Goal: Task Accomplishment & Management: Complete application form

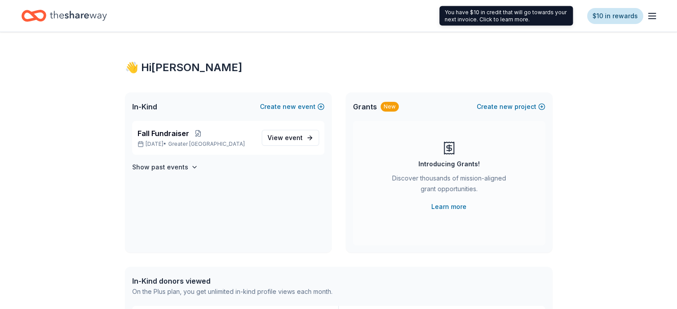
click at [611, 17] on link "$10 in rewards" at bounding box center [615, 16] width 56 height 16
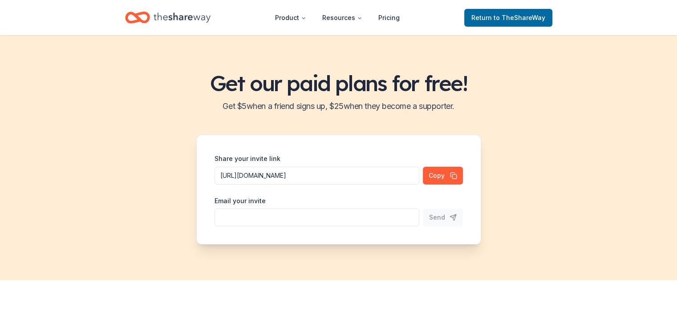
click at [155, 20] on icon "Home" at bounding box center [182, 17] width 57 height 10
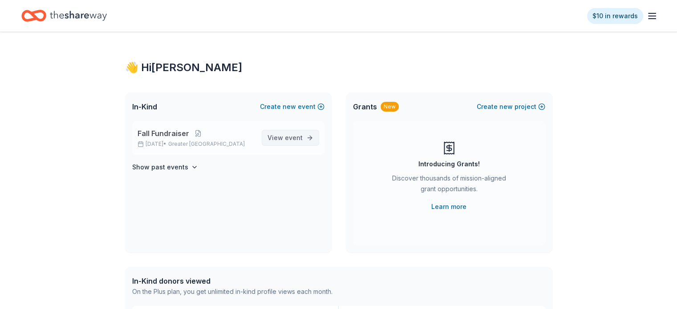
click at [297, 137] on span "event" at bounding box center [294, 138] width 18 height 8
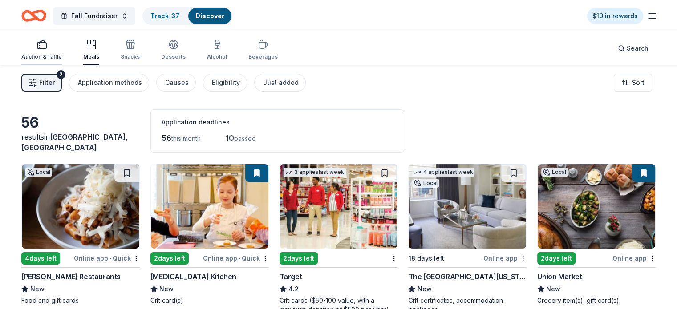
click at [47, 44] on icon "button" at bounding box center [41, 44] width 11 height 11
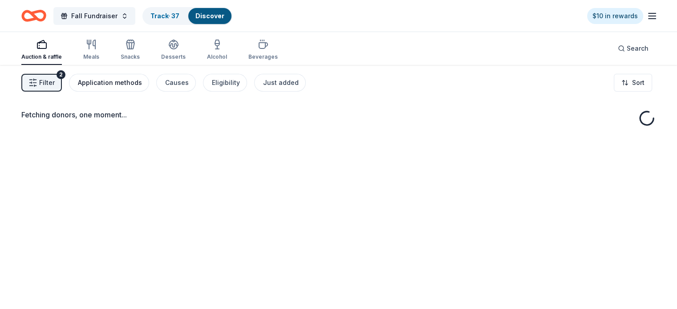
click at [140, 81] on div "Application methods" at bounding box center [110, 82] width 64 height 11
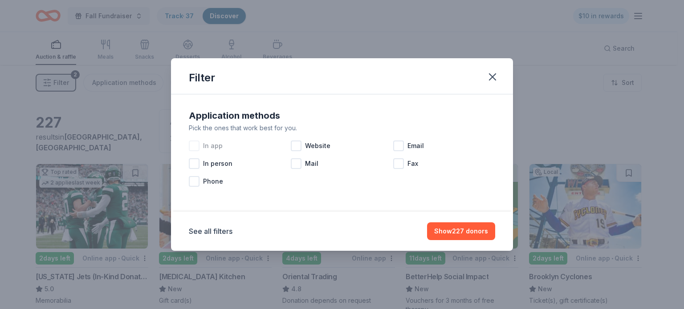
click at [195, 144] on div at bounding box center [194, 146] width 11 height 11
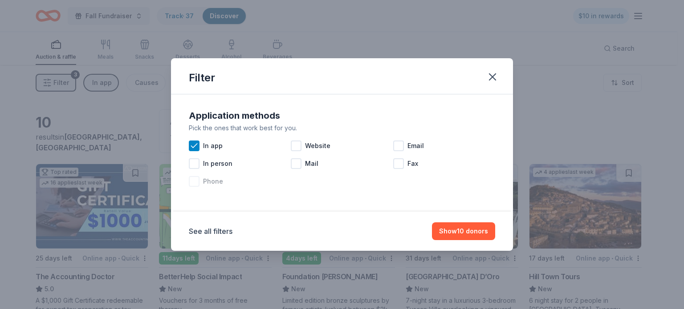
click at [195, 183] on div at bounding box center [194, 181] width 11 height 11
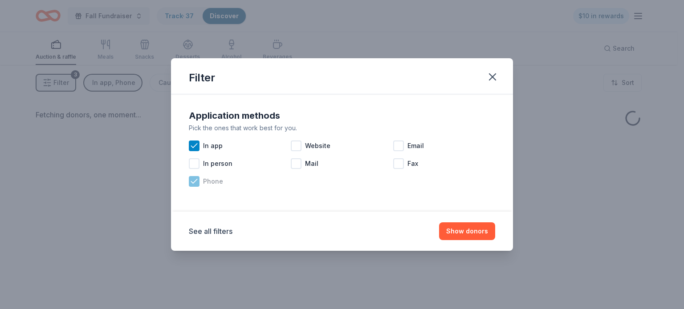
click at [195, 183] on icon at bounding box center [194, 181] width 9 height 9
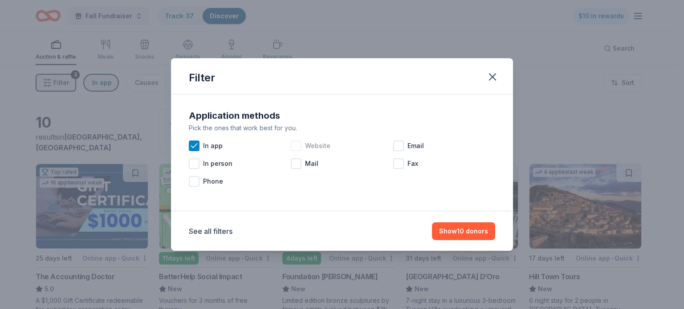
click at [296, 147] on div at bounding box center [296, 146] width 11 height 11
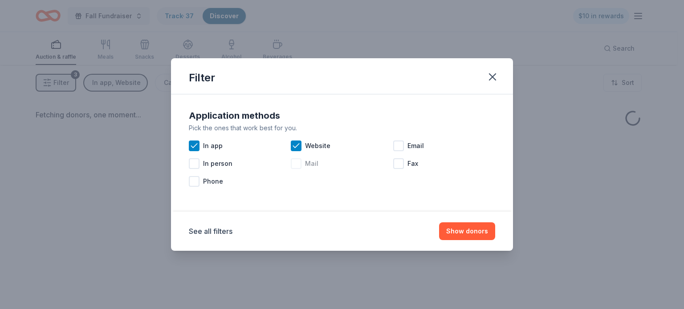
click at [295, 167] on div at bounding box center [296, 163] width 11 height 11
click at [399, 144] on div at bounding box center [398, 146] width 11 height 11
click at [466, 234] on button "Show donors" at bounding box center [467, 232] width 56 height 18
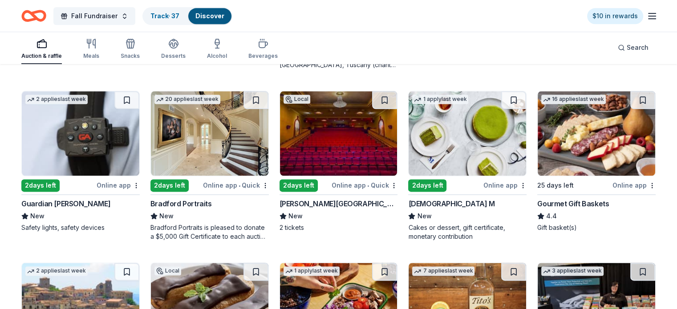
scroll to position [1096, 0]
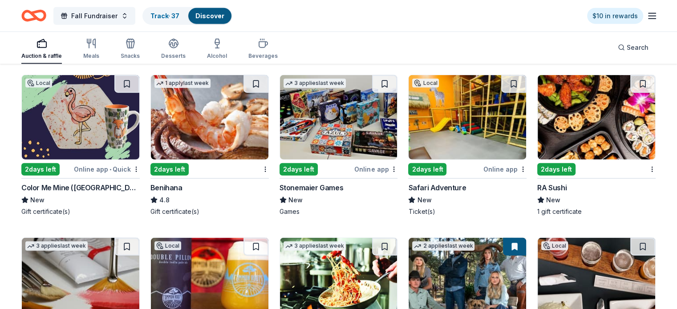
scroll to position [2124, 0]
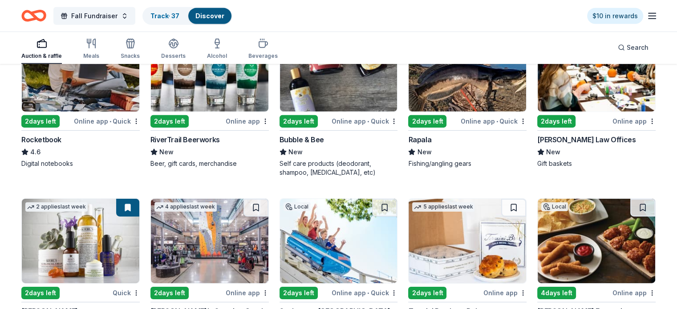
scroll to position [2959, 0]
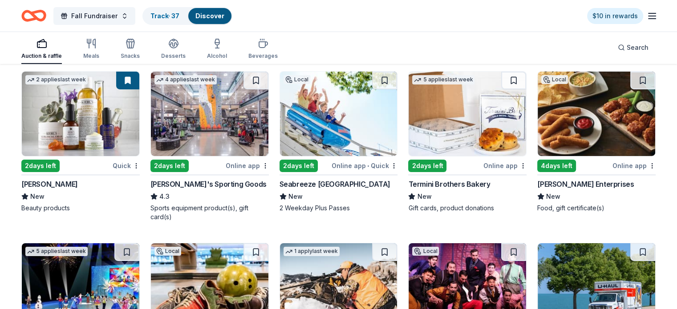
scroll to position [2969, 0]
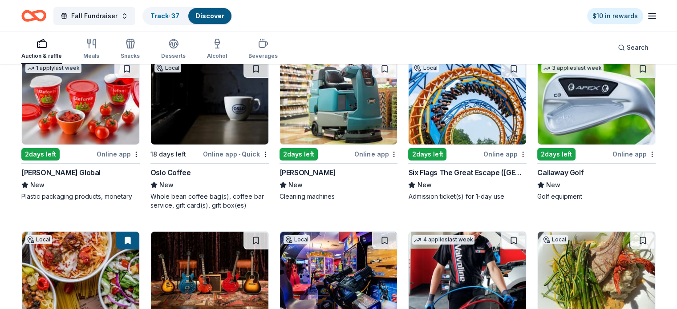
scroll to position [3494, 0]
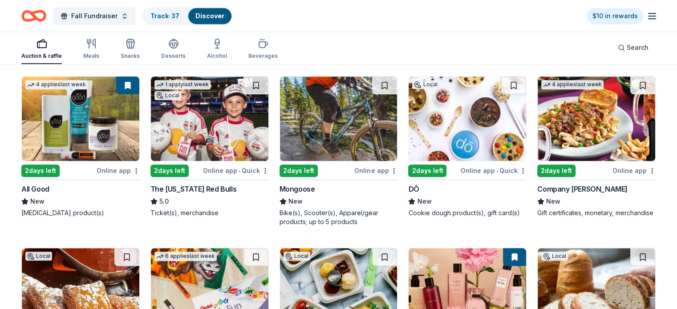
scroll to position [4146, 0]
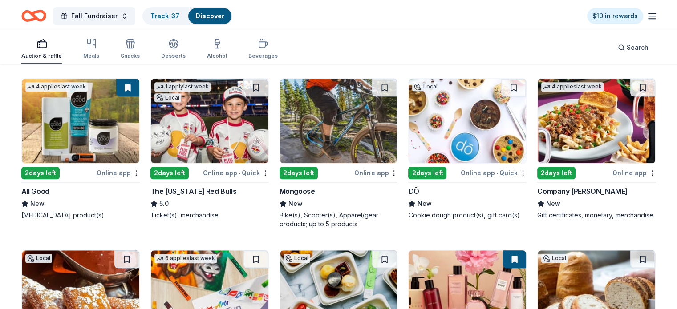
click at [134, 95] on button at bounding box center [127, 88] width 23 height 18
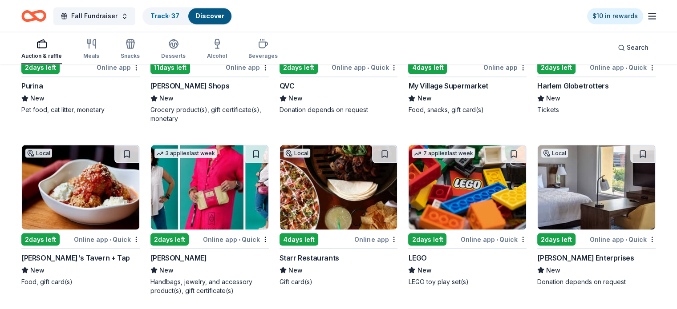
scroll to position [4976, 0]
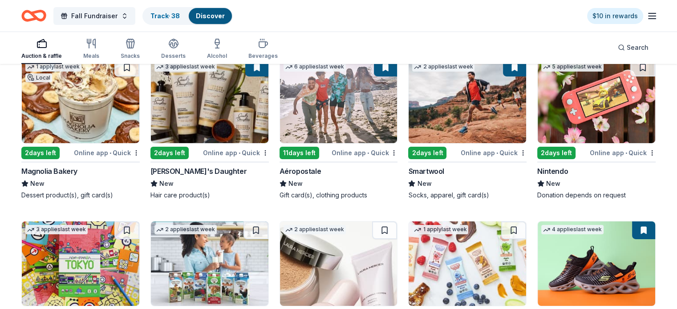
scroll to position [6373, 0]
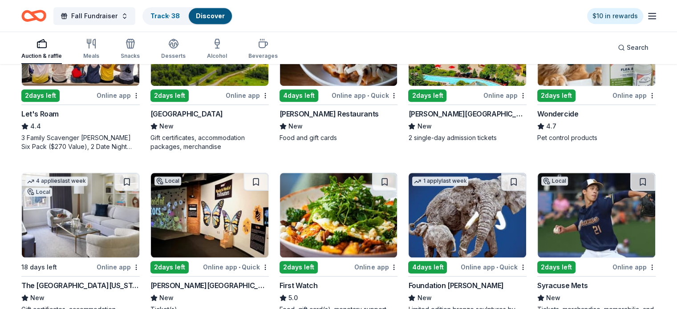
scroll to position [0, 0]
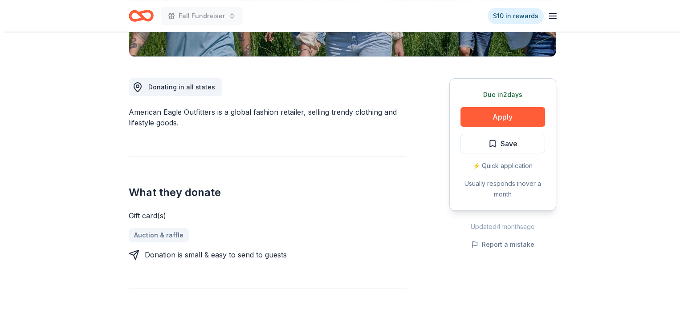
scroll to position [215, 0]
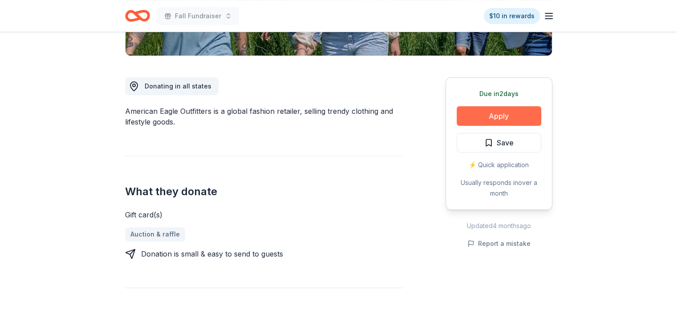
click at [486, 116] on button "Apply" at bounding box center [499, 116] width 85 height 20
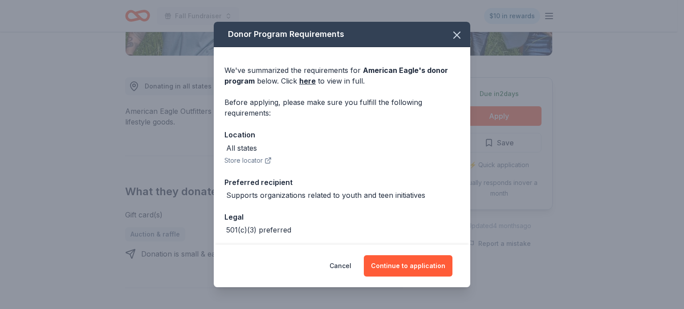
scroll to position [37, 0]
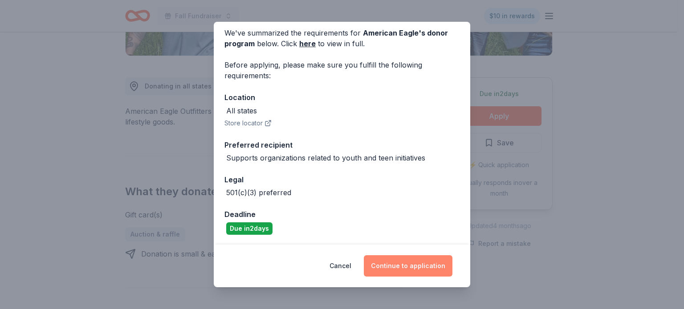
click at [392, 266] on button "Continue to application" at bounding box center [408, 265] width 89 height 21
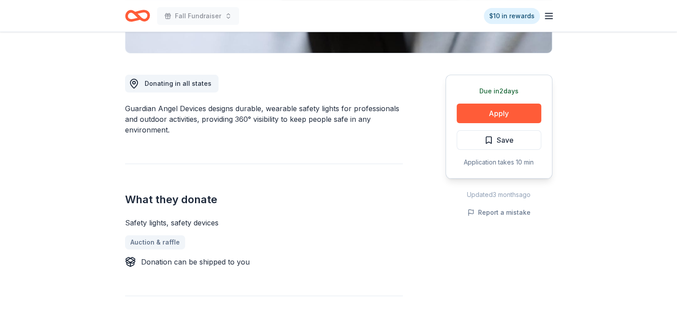
scroll to position [218, 0]
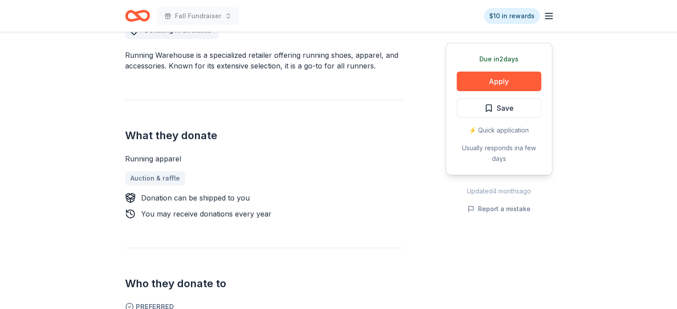
scroll to position [296, 0]
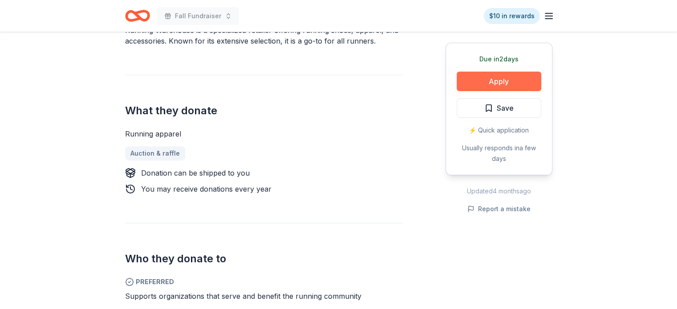
click at [513, 83] on button "Apply" at bounding box center [499, 82] width 85 height 20
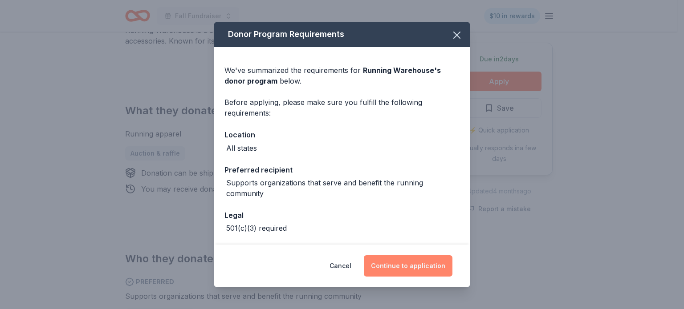
click at [422, 260] on button "Continue to application" at bounding box center [408, 265] width 89 height 21
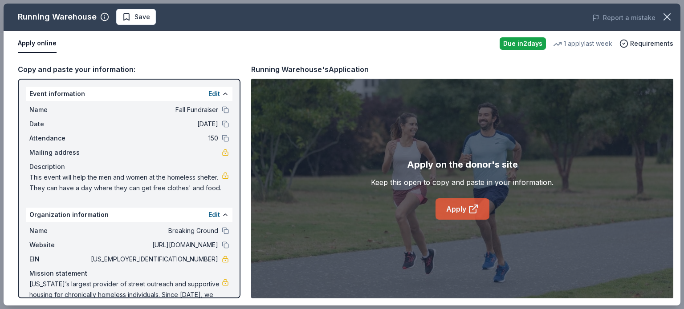
click at [463, 211] on link "Apply" at bounding box center [462, 208] width 54 height 21
click at [666, 14] on icon "button" at bounding box center [666, 17] width 12 height 12
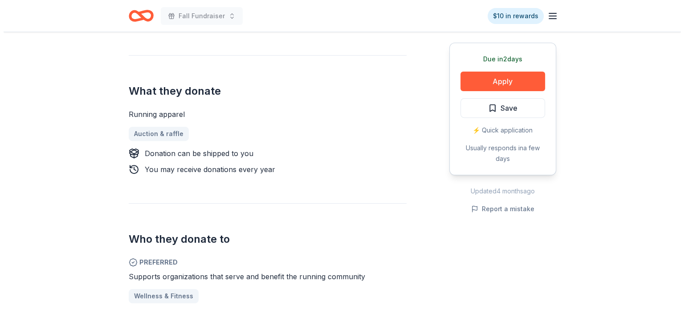
scroll to position [313, 0]
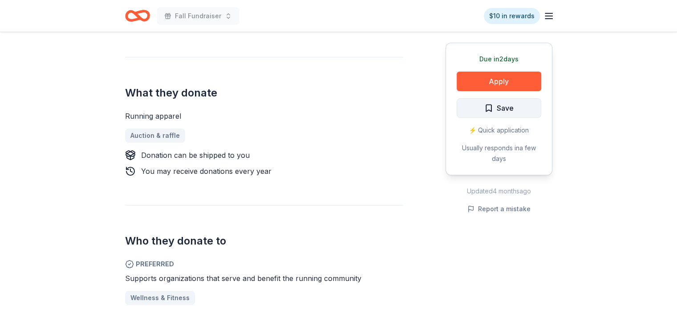
click at [507, 104] on span "Save" at bounding box center [505, 108] width 17 height 12
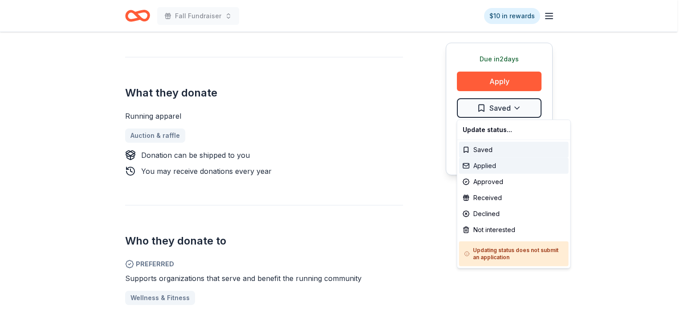
click at [492, 168] on div "Applied" at bounding box center [513, 166] width 109 height 16
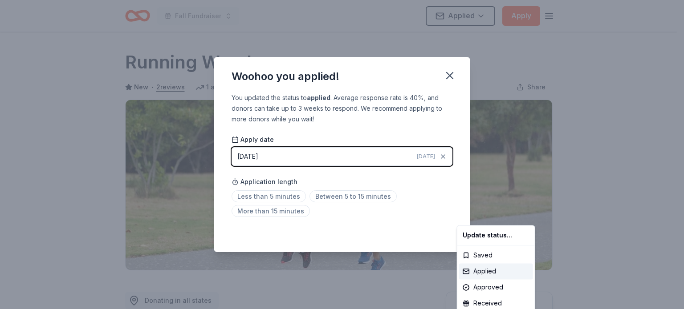
click at [448, 75] on html "Fall Fundraiser Applied Apply Due in 2 days Share Running Warehouse New • 2 rev…" at bounding box center [342, 154] width 684 height 309
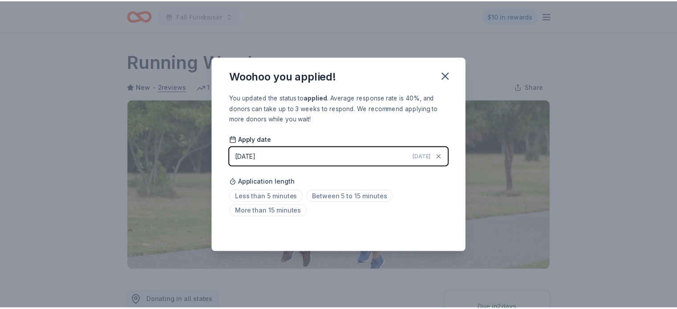
scroll to position [202, 0]
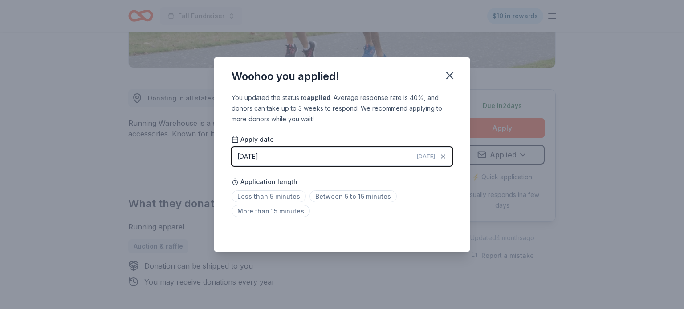
click at [448, 75] on icon "button" at bounding box center [449, 76] width 6 height 6
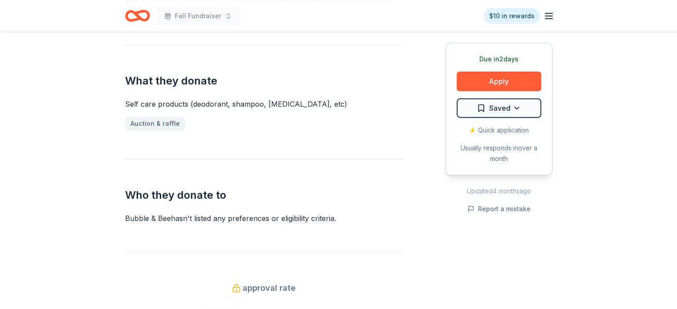
scroll to position [347, 0]
click at [499, 83] on button "Apply" at bounding box center [499, 82] width 85 height 20
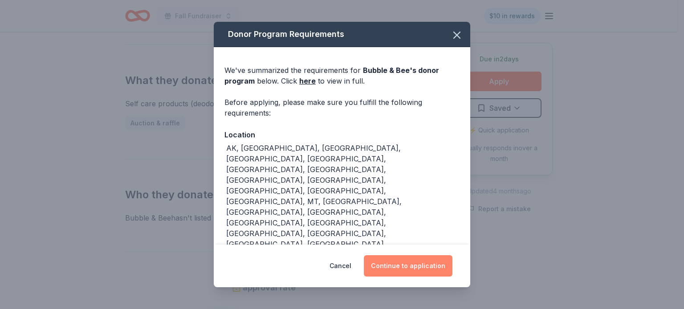
click at [411, 255] on button "Continue to application" at bounding box center [408, 265] width 89 height 21
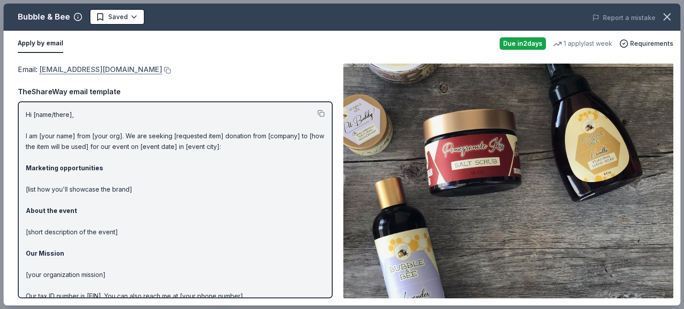
drag, startPoint x: 39, startPoint y: 71, endPoint x: 93, endPoint y: 72, distance: 54.3
click at [93, 72] on span "Email : info@bubbleandbee.com" at bounding box center [90, 69] width 144 height 9
click at [668, 19] on icon "button" at bounding box center [666, 17] width 12 height 12
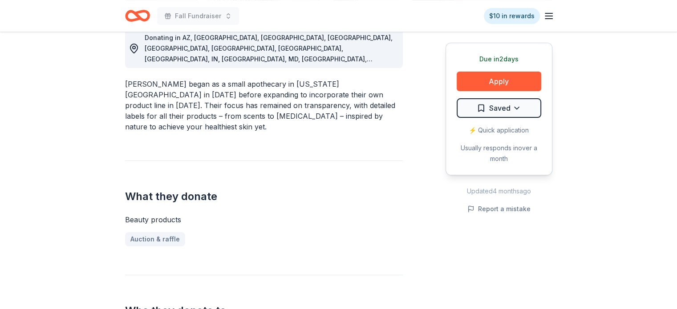
scroll to position [265, 0]
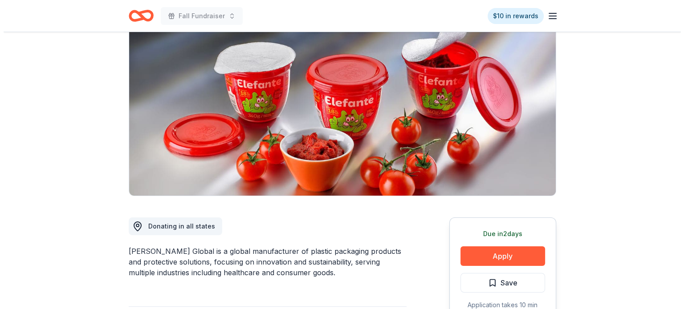
scroll to position [57, 0]
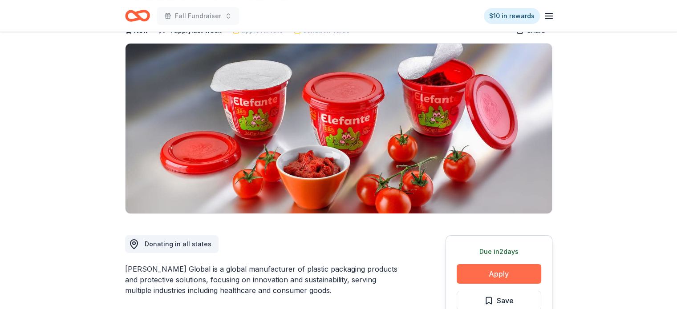
click at [514, 267] on button "Apply" at bounding box center [499, 274] width 85 height 20
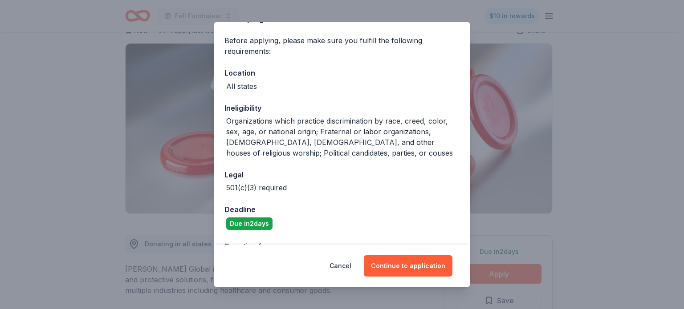
scroll to position [62, 0]
click at [425, 264] on button "Continue to application" at bounding box center [408, 265] width 89 height 21
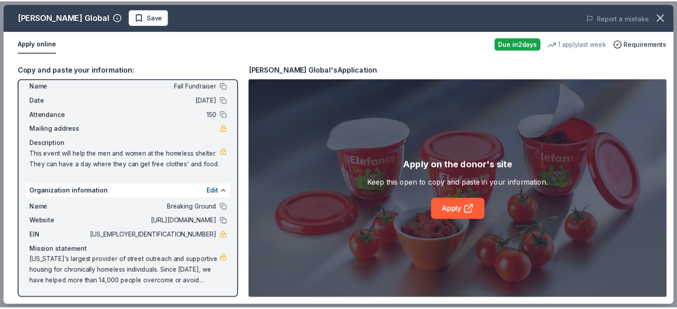
scroll to position [0, 0]
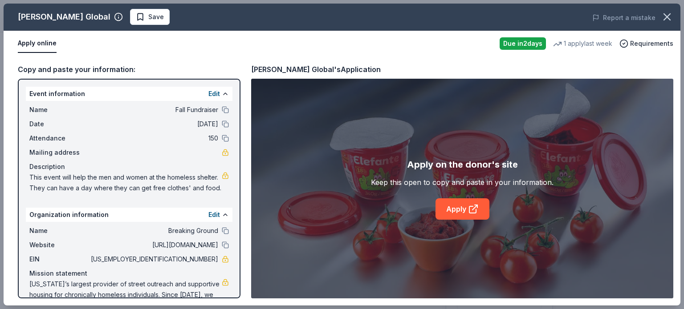
click at [676, 15] on div "Report a mistake" at bounding box center [548, 17] width 263 height 25
click at [662, 19] on icon "button" at bounding box center [666, 17] width 12 height 12
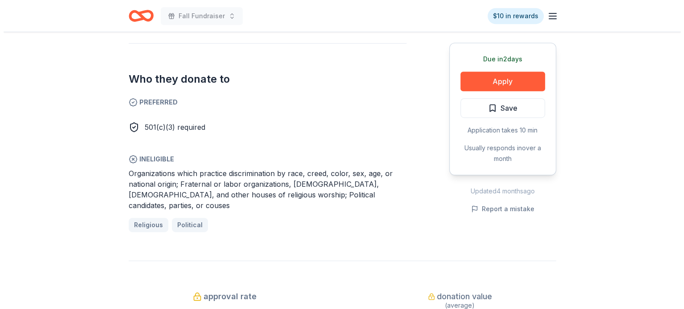
scroll to position [495, 0]
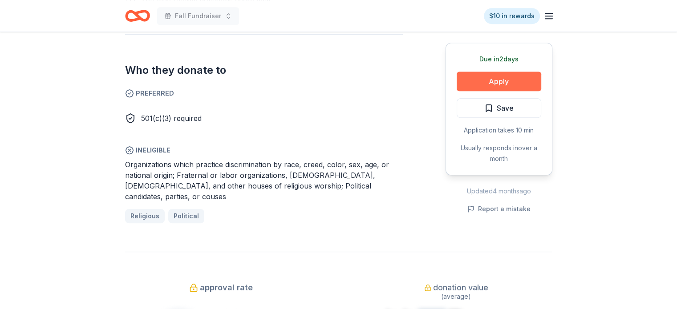
click at [478, 81] on button "Apply" at bounding box center [499, 82] width 85 height 20
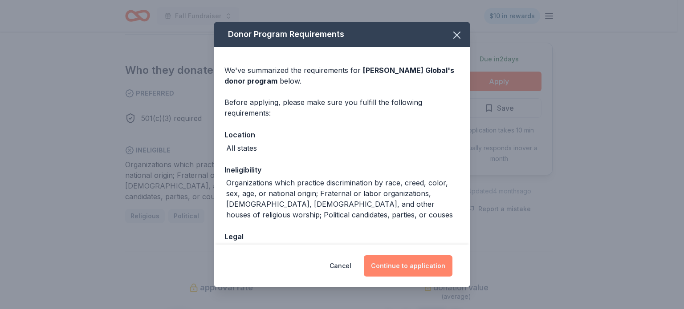
click at [420, 272] on button "Continue to application" at bounding box center [408, 265] width 89 height 21
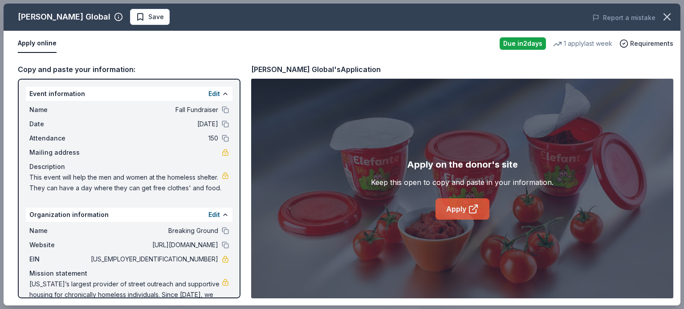
click at [478, 202] on link "Apply" at bounding box center [462, 208] width 54 height 21
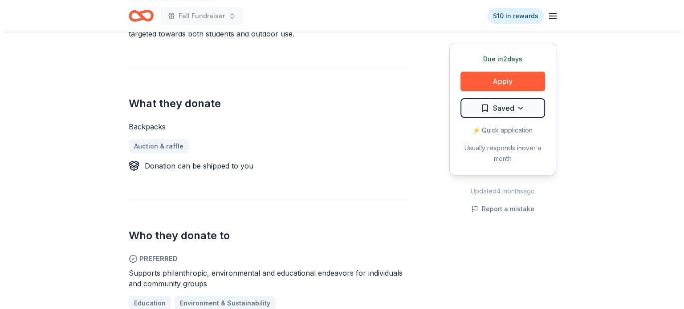
scroll to position [308, 0]
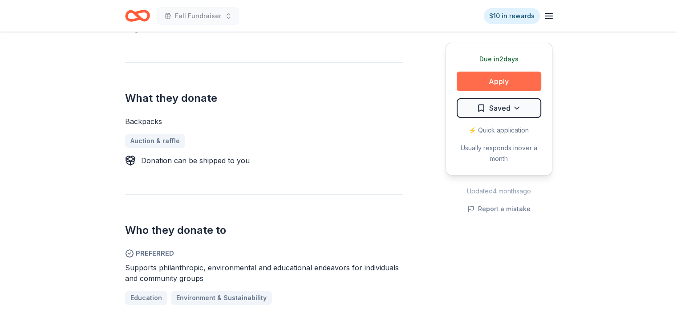
click at [502, 77] on button "Apply" at bounding box center [499, 82] width 85 height 20
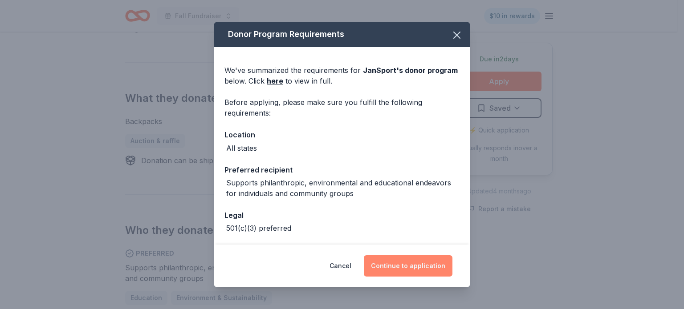
click at [421, 267] on button "Continue to application" at bounding box center [408, 265] width 89 height 21
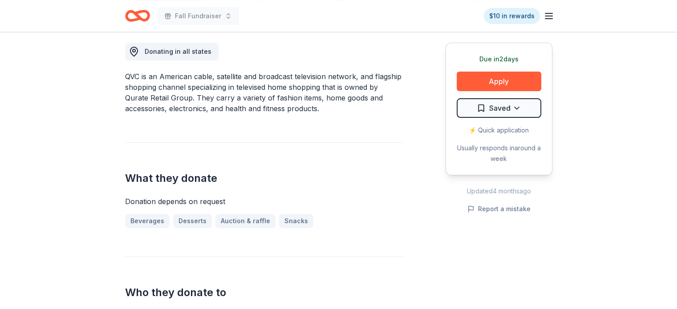
scroll to position [249, 0]
click at [502, 85] on button "Apply" at bounding box center [499, 82] width 85 height 20
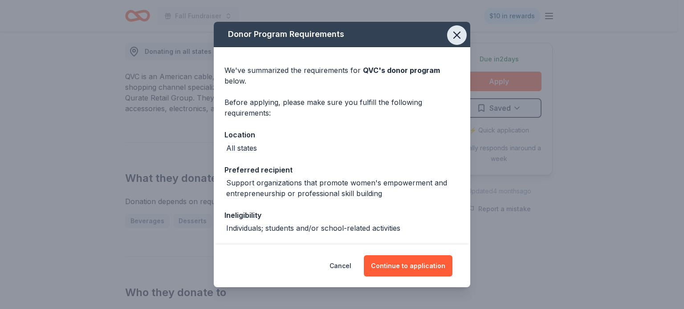
click at [451, 32] on icon "button" at bounding box center [456, 35] width 12 height 12
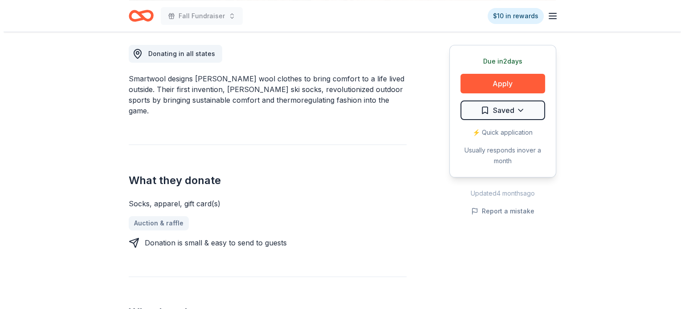
scroll to position [279, 0]
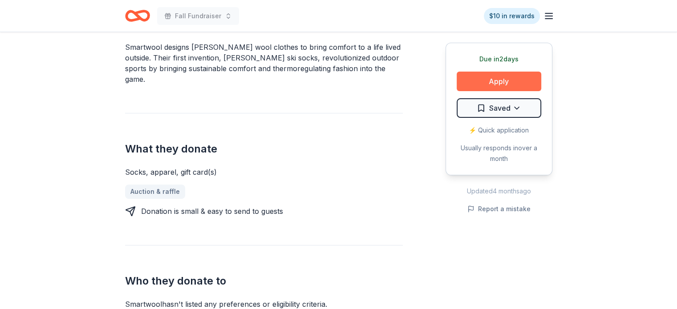
click at [502, 76] on button "Apply" at bounding box center [499, 82] width 85 height 20
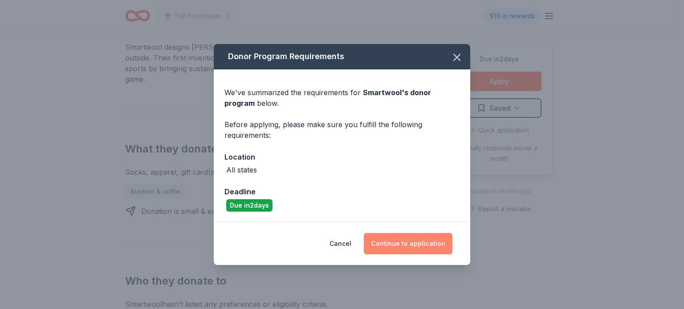
click at [409, 242] on button "Continue to application" at bounding box center [408, 243] width 89 height 21
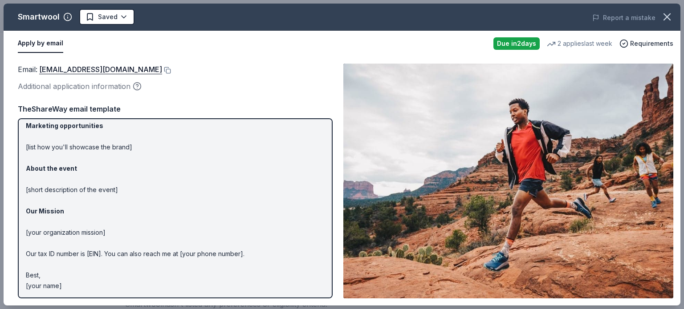
scroll to position [0, 0]
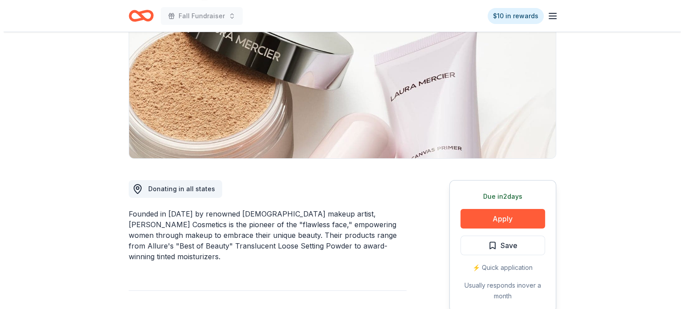
scroll to position [111, 0]
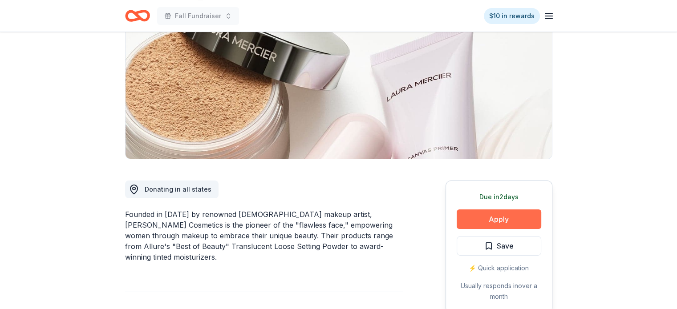
click at [493, 215] on button "Apply" at bounding box center [499, 220] width 85 height 20
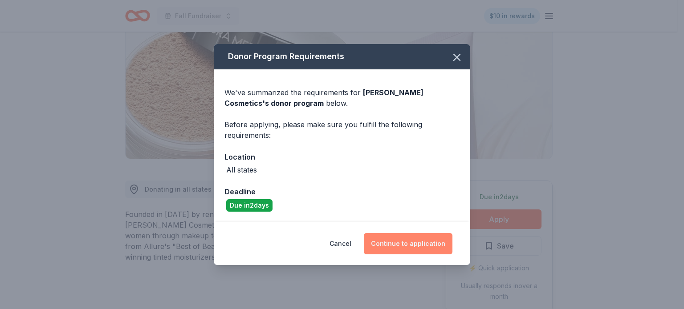
click at [412, 240] on button "Continue to application" at bounding box center [408, 243] width 89 height 21
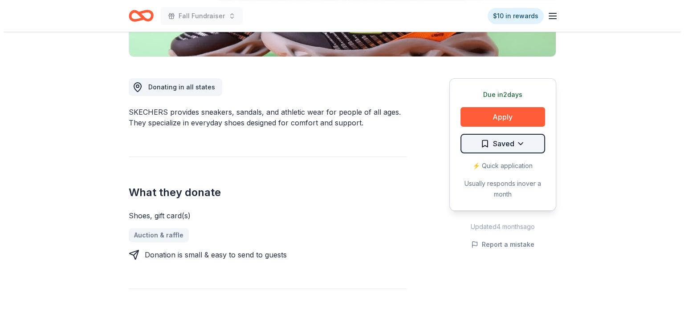
scroll to position [214, 0]
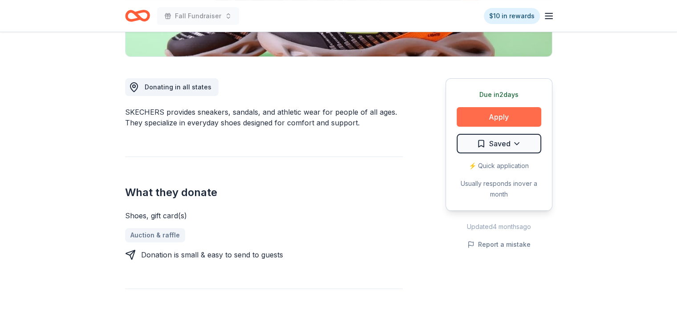
click at [491, 111] on button "Apply" at bounding box center [499, 117] width 85 height 20
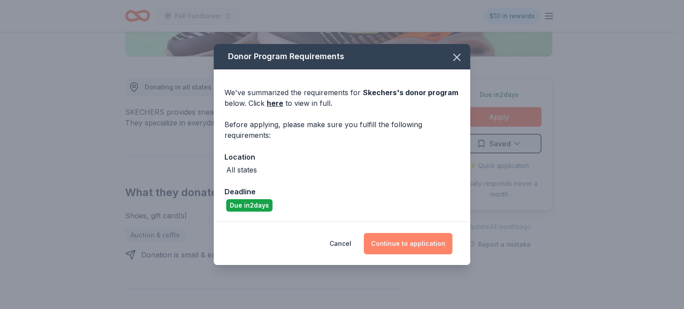
click at [406, 238] on button "Continue to application" at bounding box center [408, 243] width 89 height 21
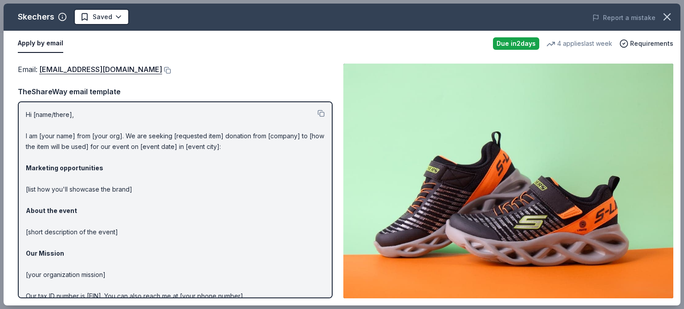
scroll to position [42, 0]
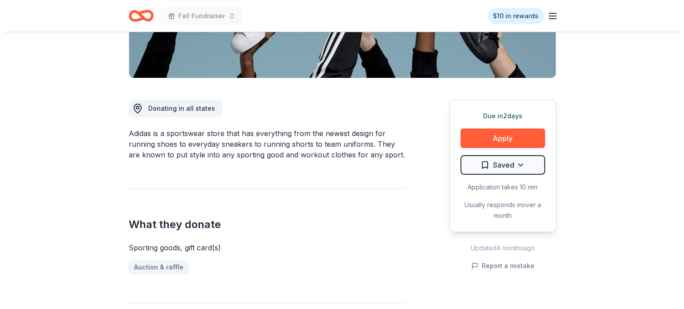
scroll to position [192, 0]
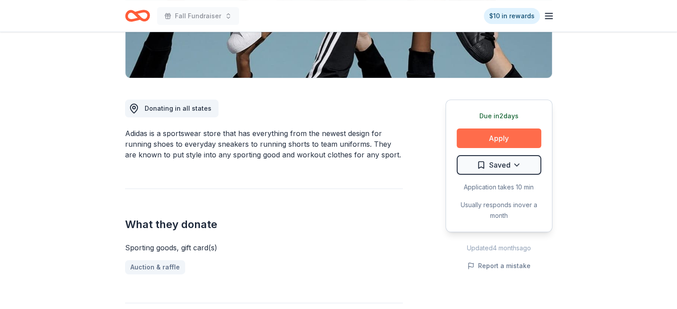
click at [519, 134] on button "Apply" at bounding box center [499, 139] width 85 height 20
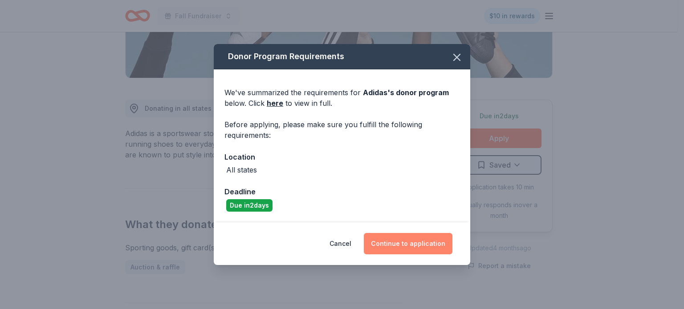
click at [412, 243] on button "Continue to application" at bounding box center [408, 243] width 89 height 21
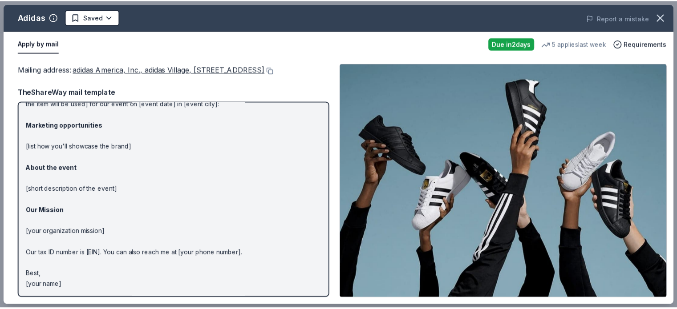
scroll to position [0, 0]
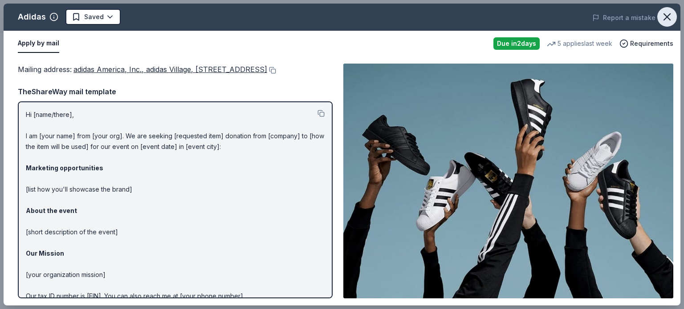
click at [668, 14] on icon "button" at bounding box center [666, 17] width 12 height 12
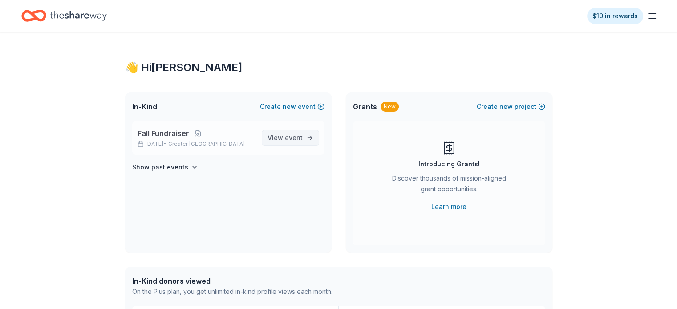
click at [302, 138] on span "event" at bounding box center [294, 138] width 18 height 8
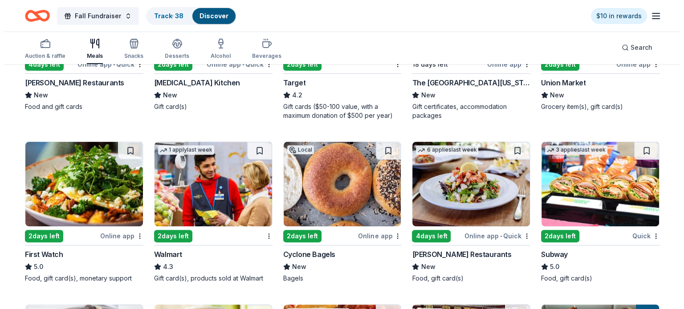
scroll to position [208, 0]
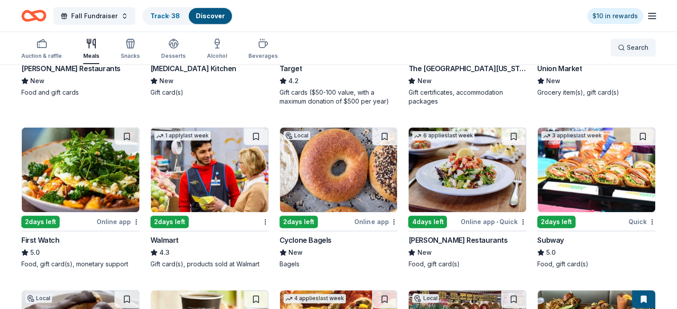
click at [614, 54] on button "Search" at bounding box center [633, 48] width 45 height 18
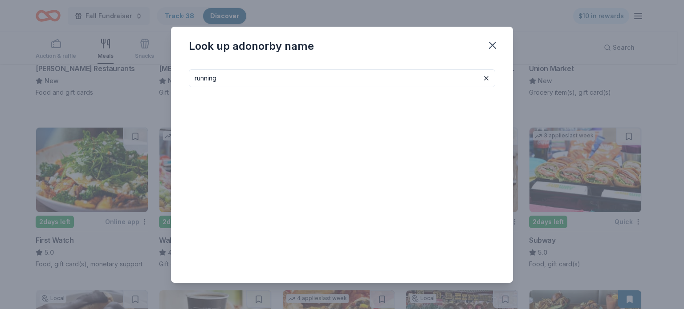
type input "running"
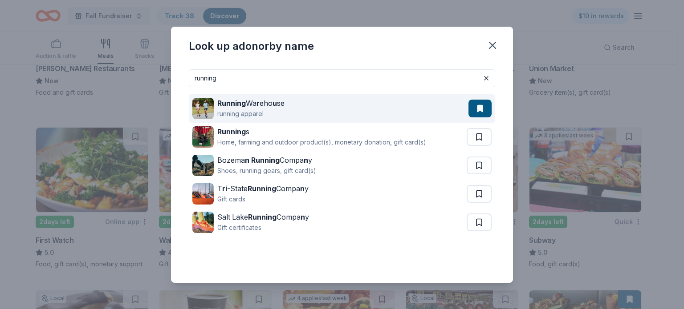
click at [265, 104] on div "Running Wa r eho u se" at bounding box center [250, 103] width 67 height 11
